Goal: Task Accomplishment & Management: Use online tool/utility

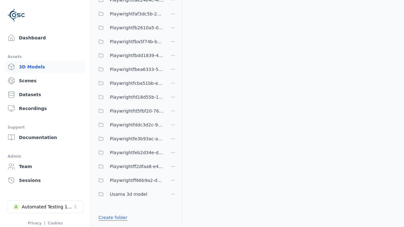
click at [111, 218] on link "Create folder" at bounding box center [113, 218] width 29 height 6
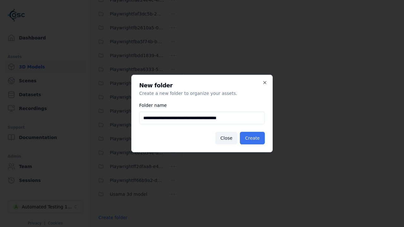
type input "**********"
click at [254, 138] on button "Create" at bounding box center [252, 138] width 25 height 13
